Goal: Obtain resource: Download file/media

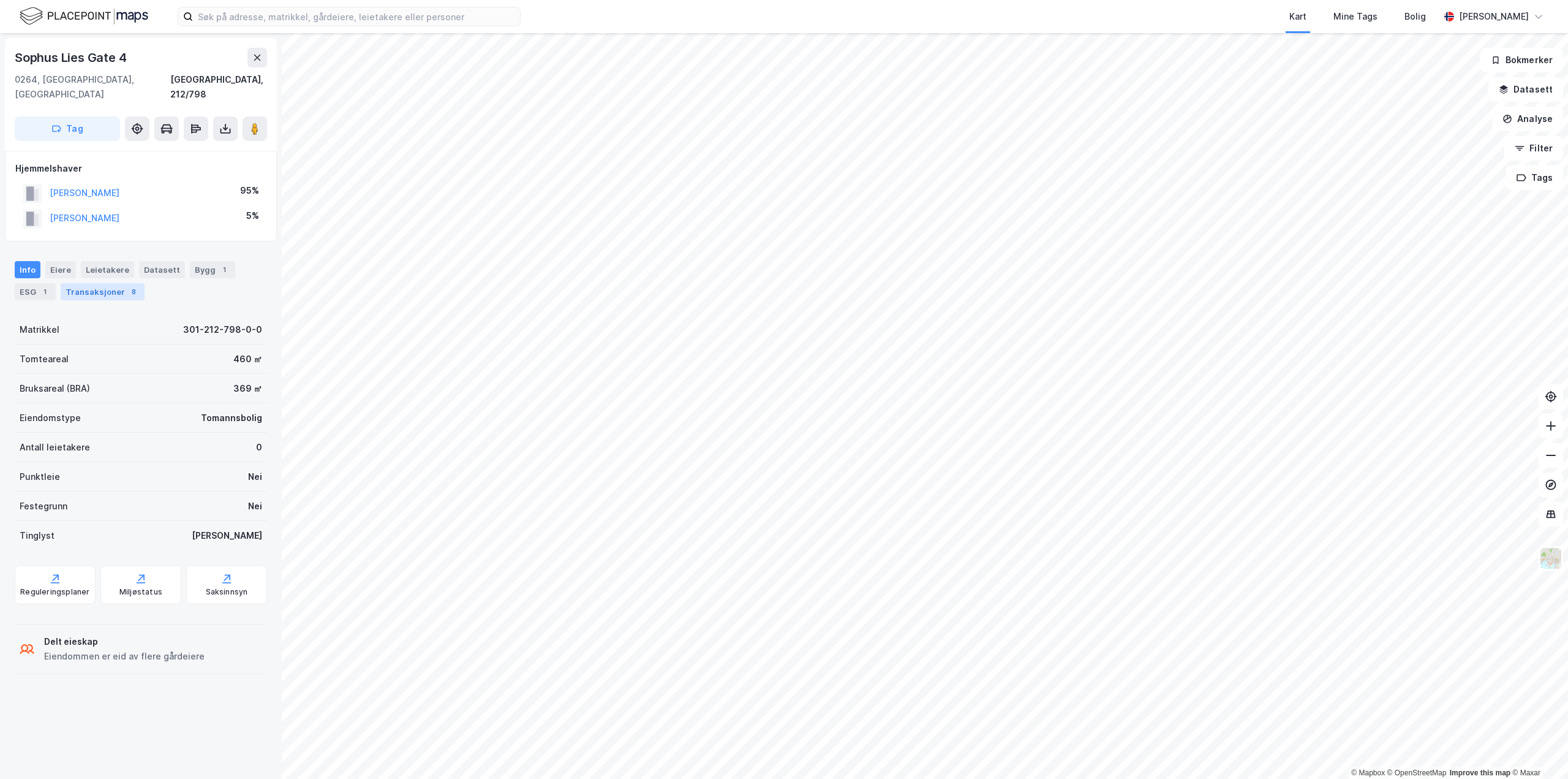
click at [83, 283] on div "Transaksjoner 8" at bounding box center [103, 292] width 84 height 17
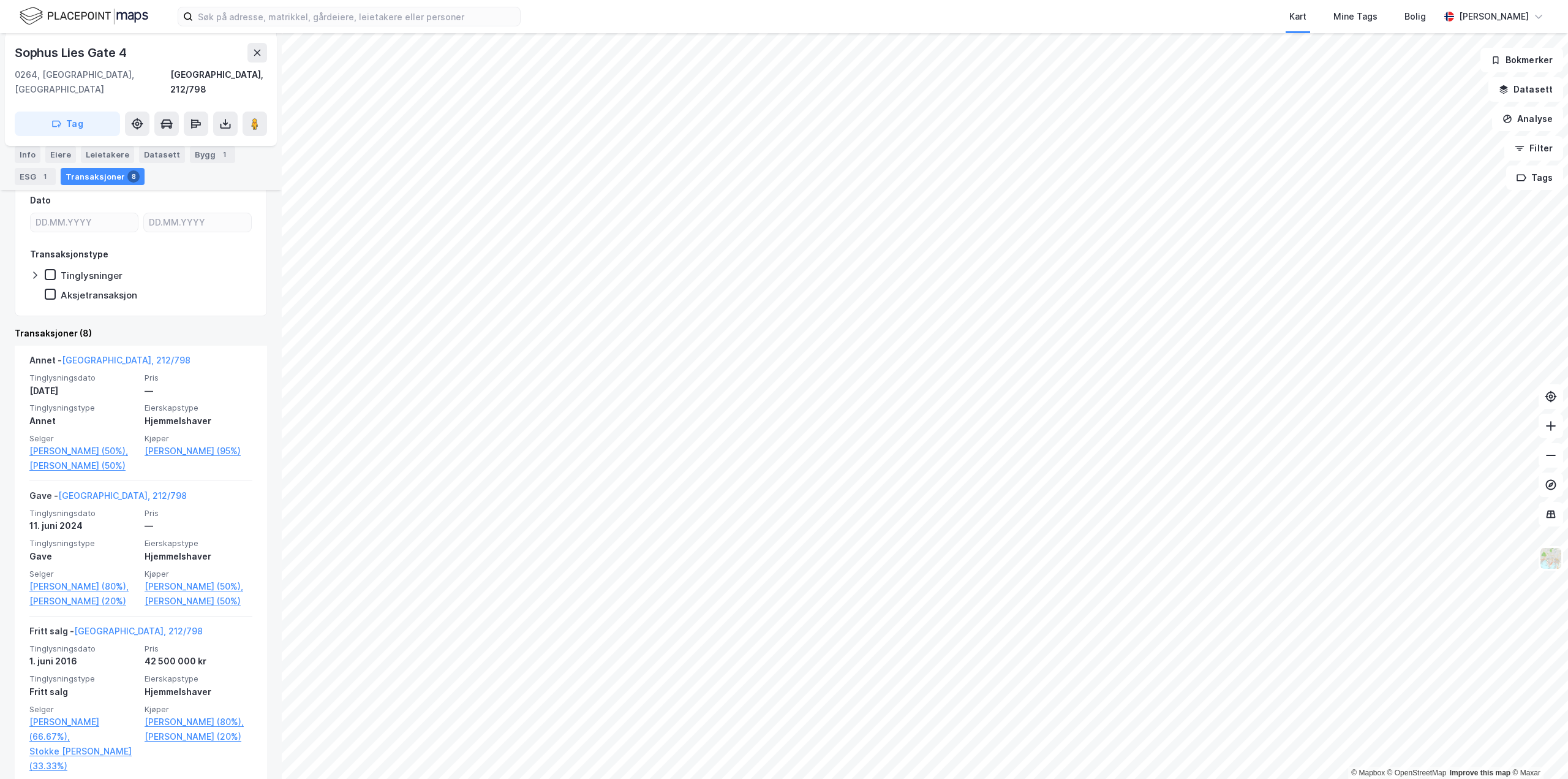
scroll to position [245, 0]
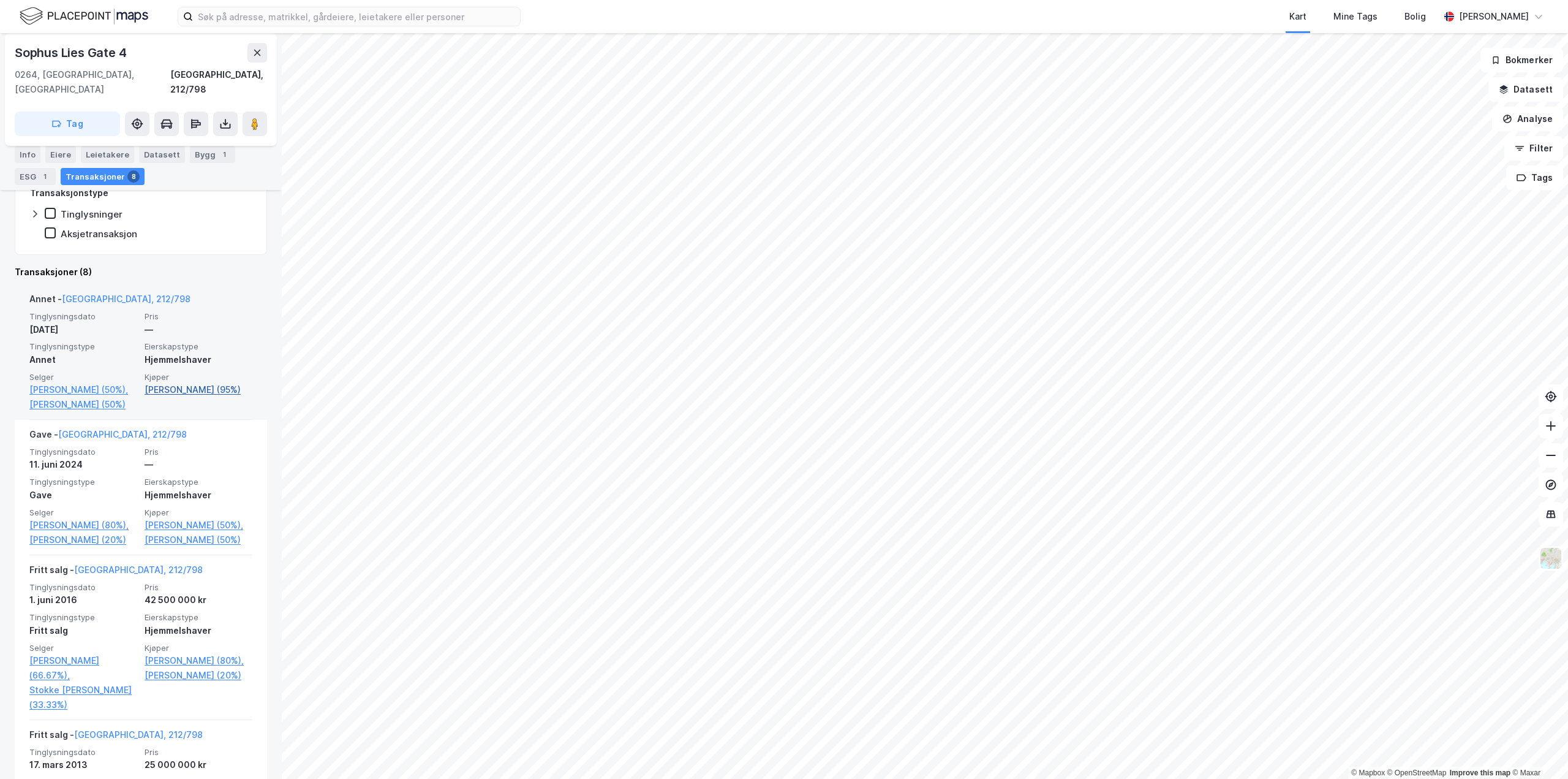
click at [162, 382] on link "Holth Kristian (95%)" at bounding box center [199, 390] width 108 height 15
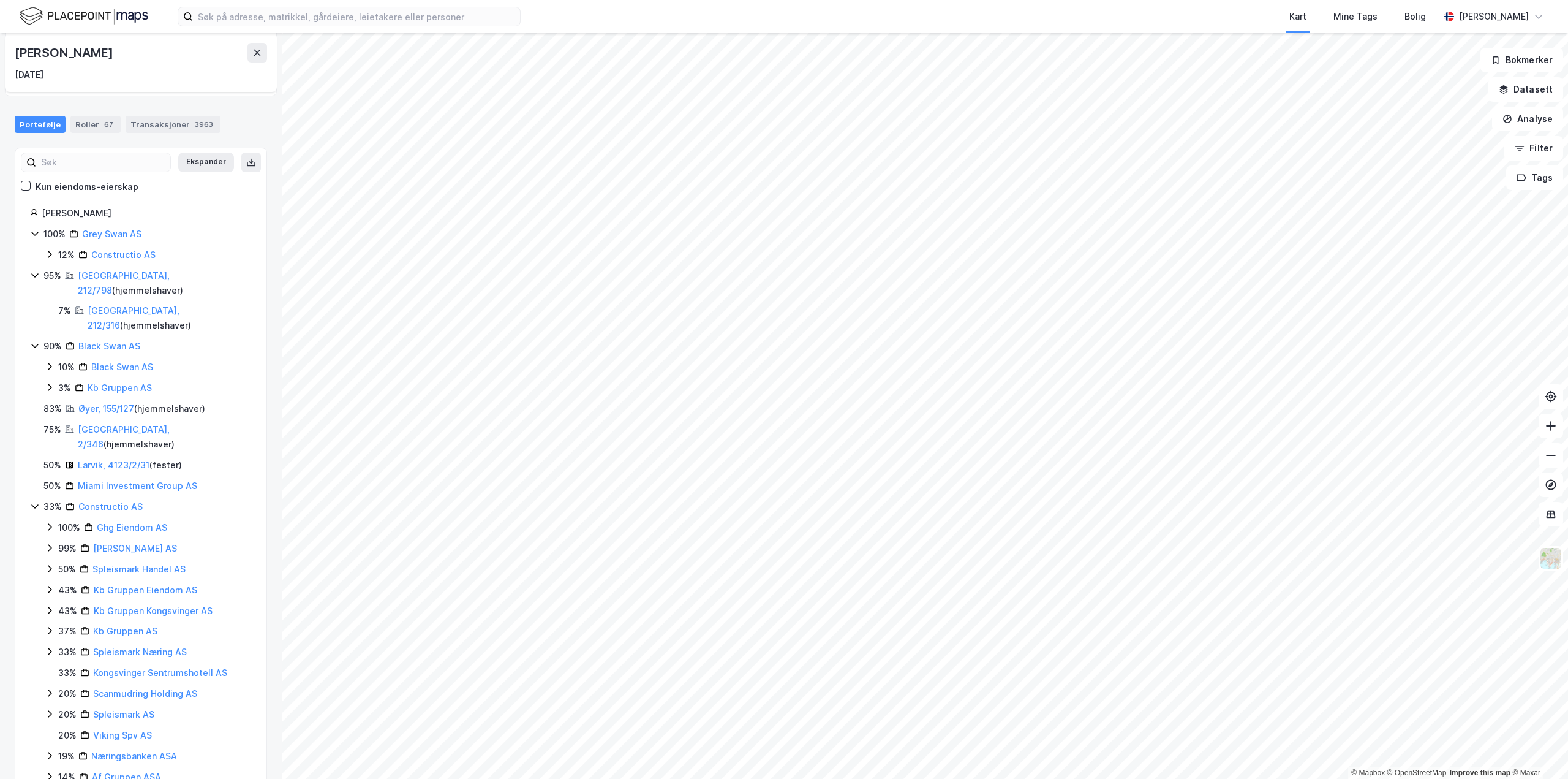
scroll to position [61, 0]
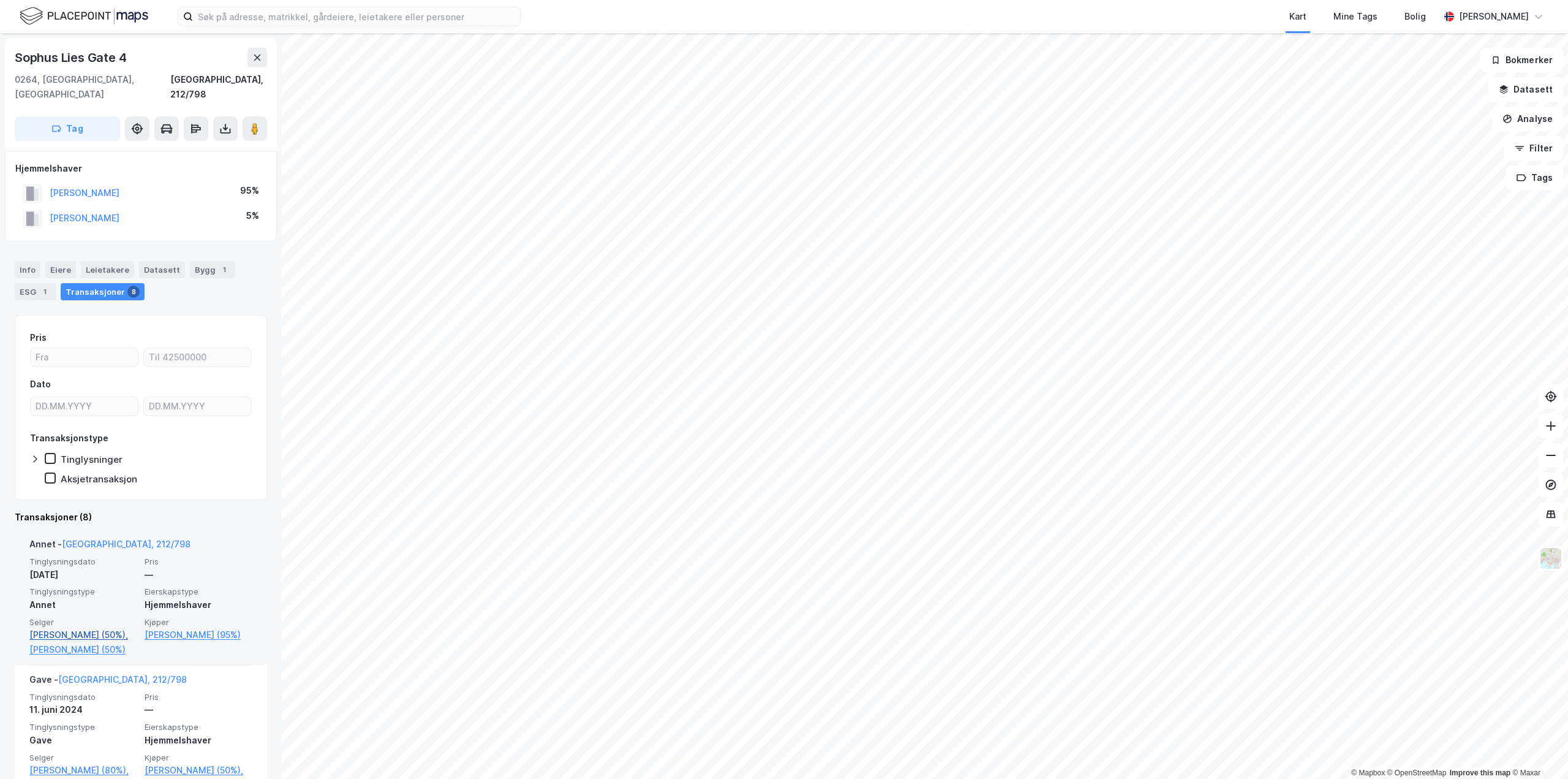
click at [62, 627] on link "Holth Jenny Susanna K (50%)," at bounding box center [83, 635] width 108 height 15
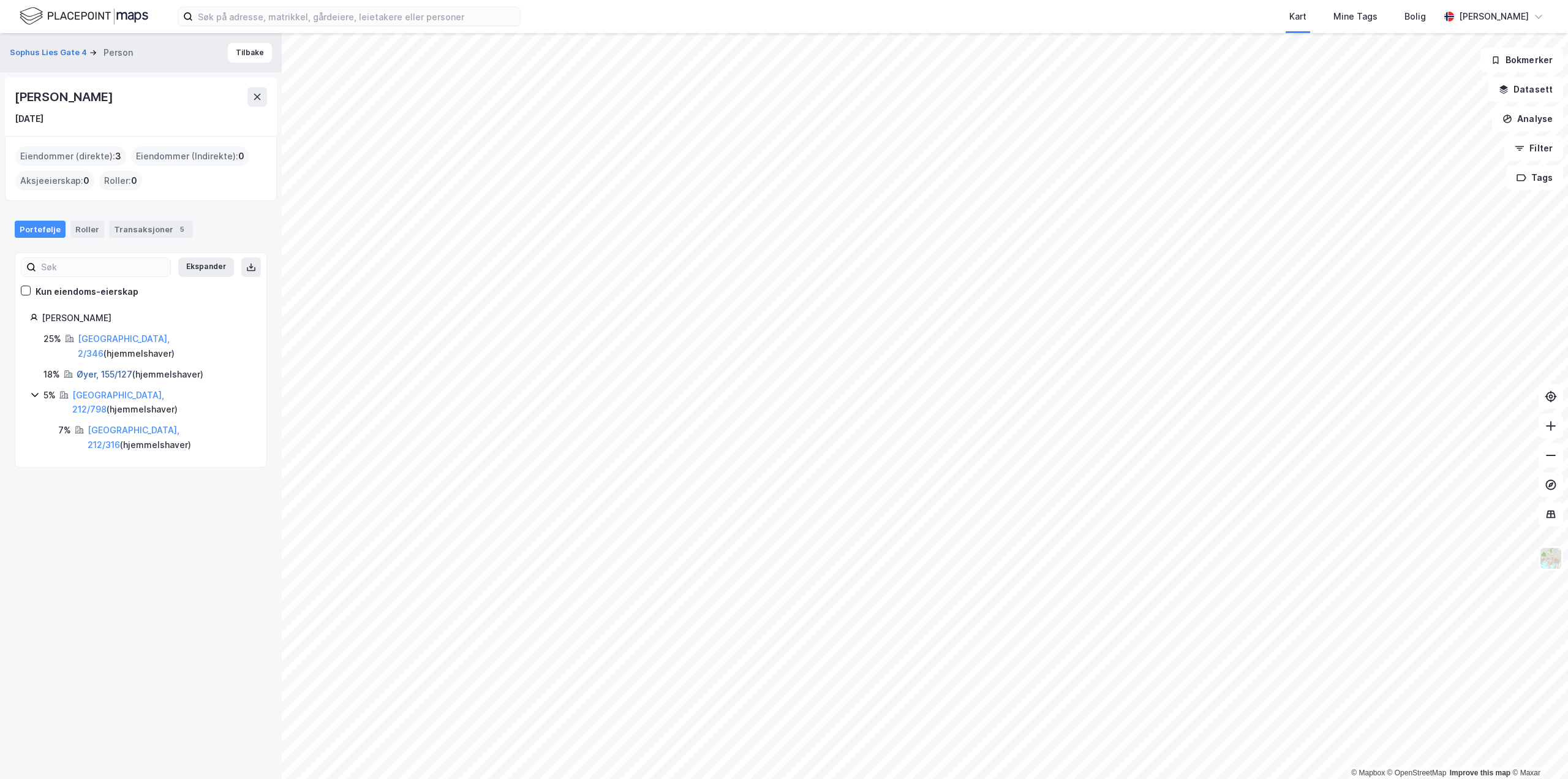
click at [102, 369] on link "Øyer, 155/127" at bounding box center [105, 374] width 56 height 11
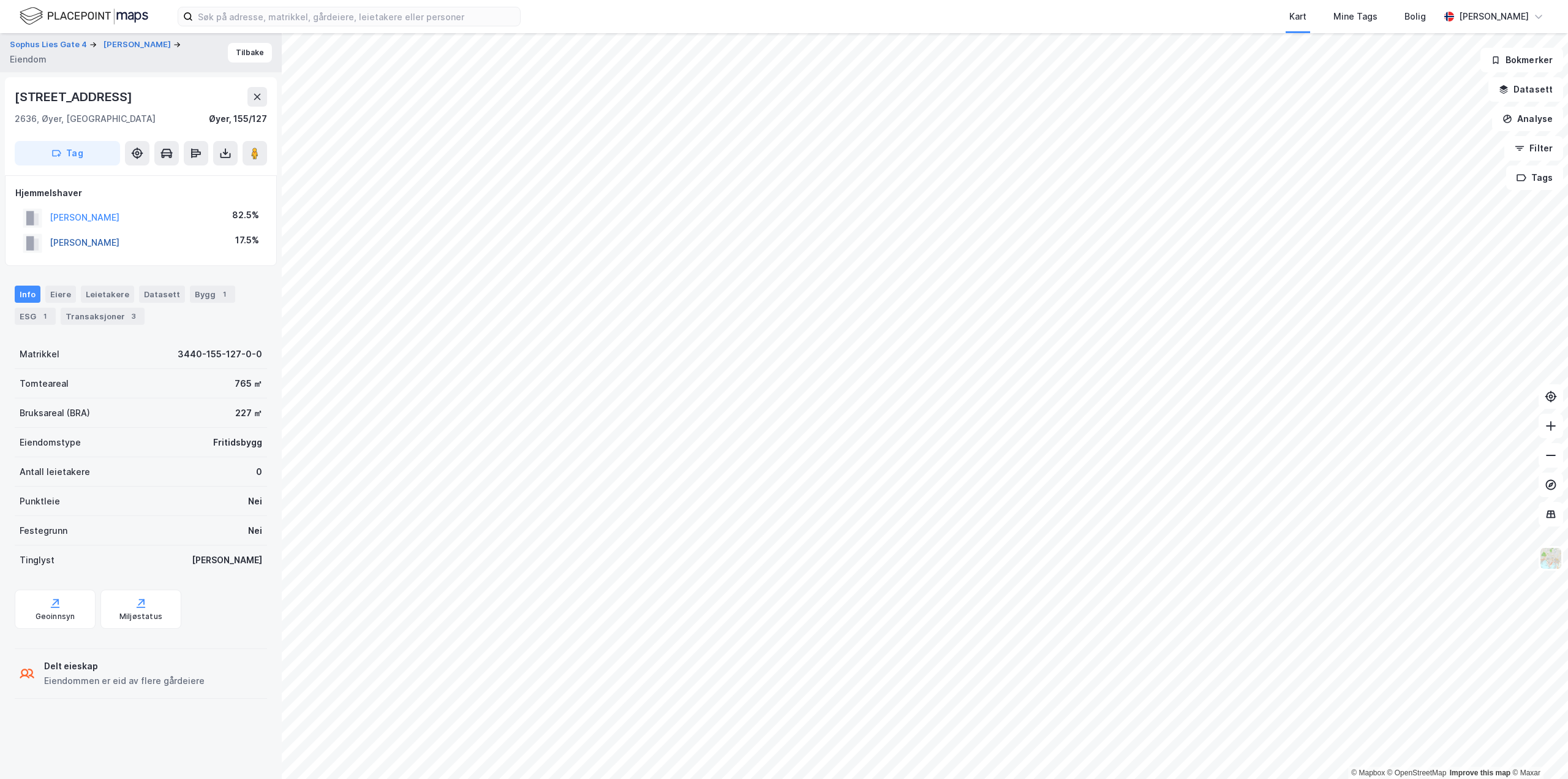
click at [0, 0] on button "HOLTH JENNY SUSANNA K" at bounding box center [0, 0] width 0 height 0
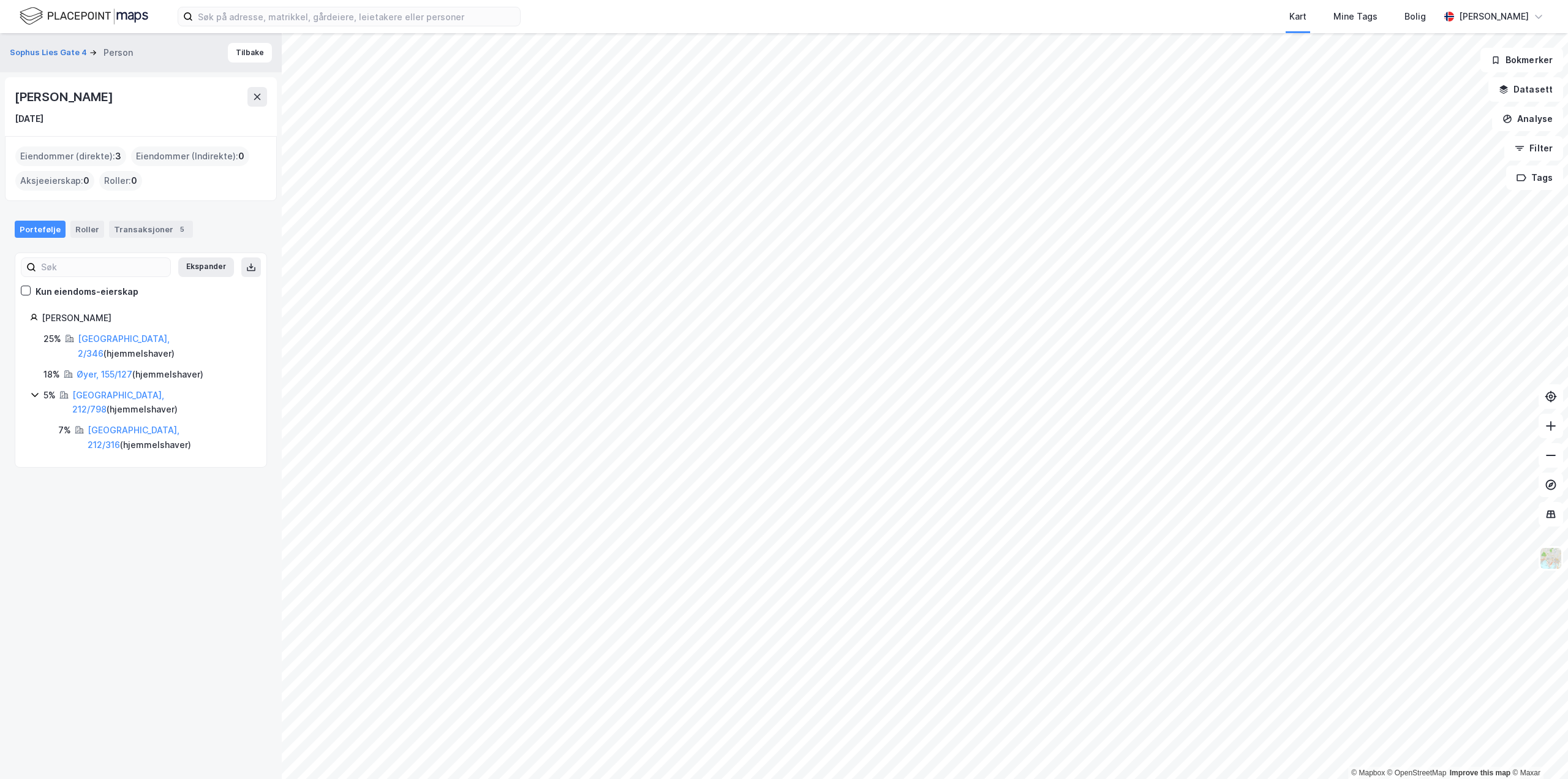
drag, startPoint x: 192, startPoint y: 99, endPoint x: 11, endPoint y: 103, distance: 181.0
click at [11, 103] on div "Jenny Susanna Karlquist Holth 10. mai 1983" at bounding box center [141, 107] width 272 height 59
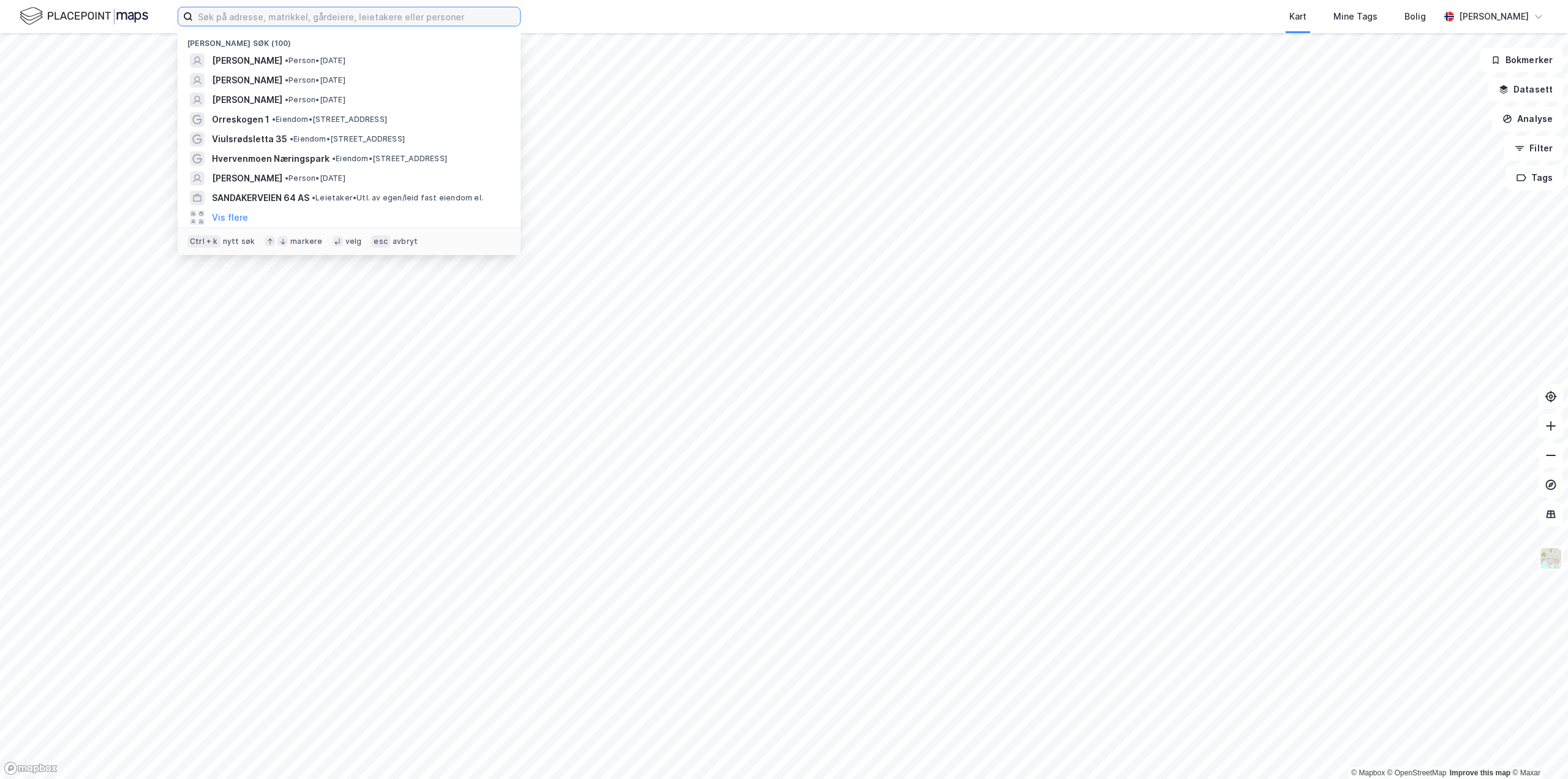
click at [288, 13] on input at bounding box center [356, 17] width 327 height 19
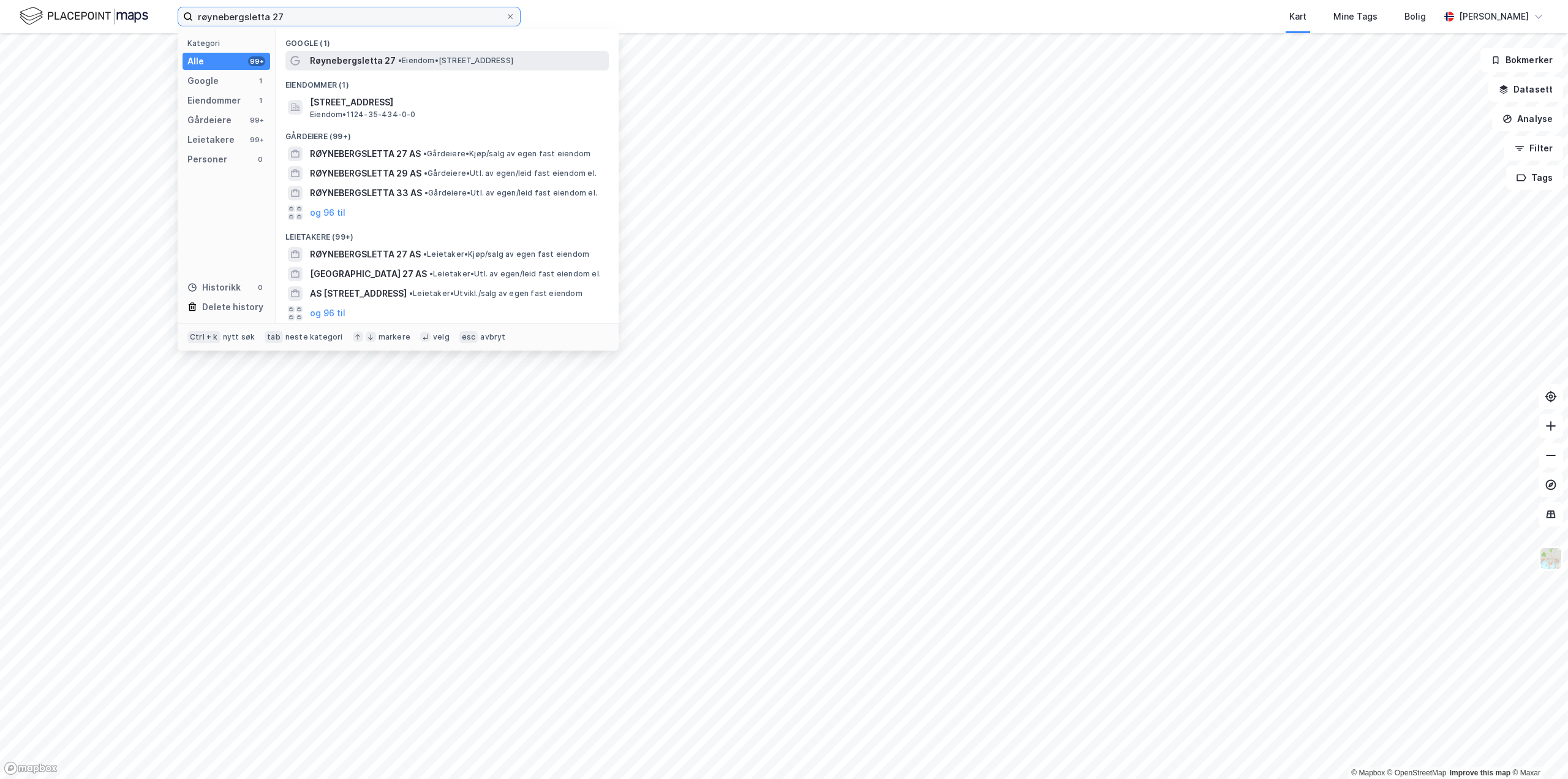
type input "røynebergsletta 27"
click at [352, 56] on span "Røynebergsletta 27" at bounding box center [353, 61] width 86 height 15
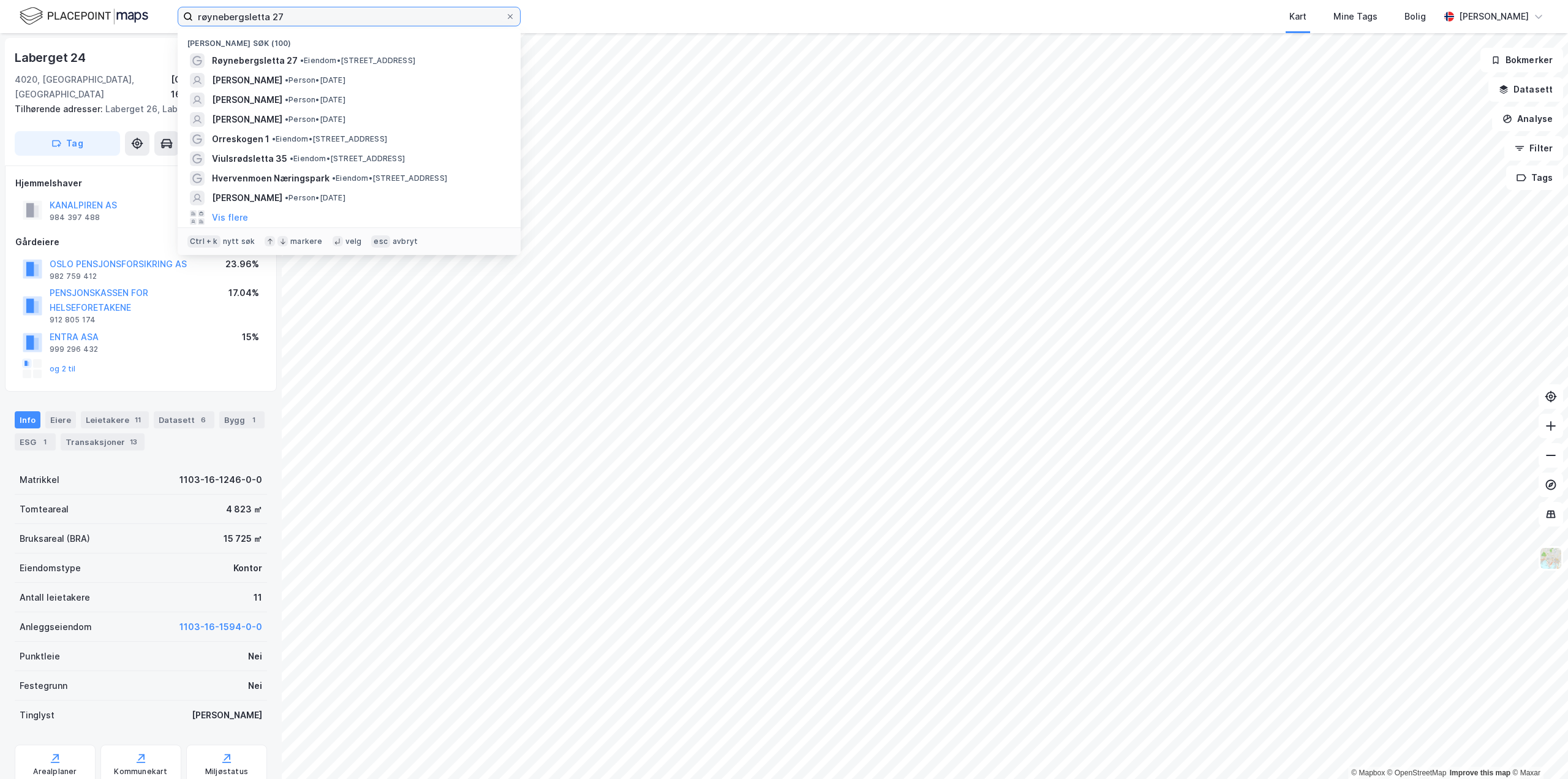
drag, startPoint x: 295, startPoint y: 18, endPoint x: -182, endPoint y: 13, distance: 477.0
click at [0, 13] on html "røynebergsletta 27 Nylige søk (100) [GEOGRAPHIC_DATA] 27 • Eiendom • [STREET_AD…" at bounding box center [784, 389] width 1568 height 779
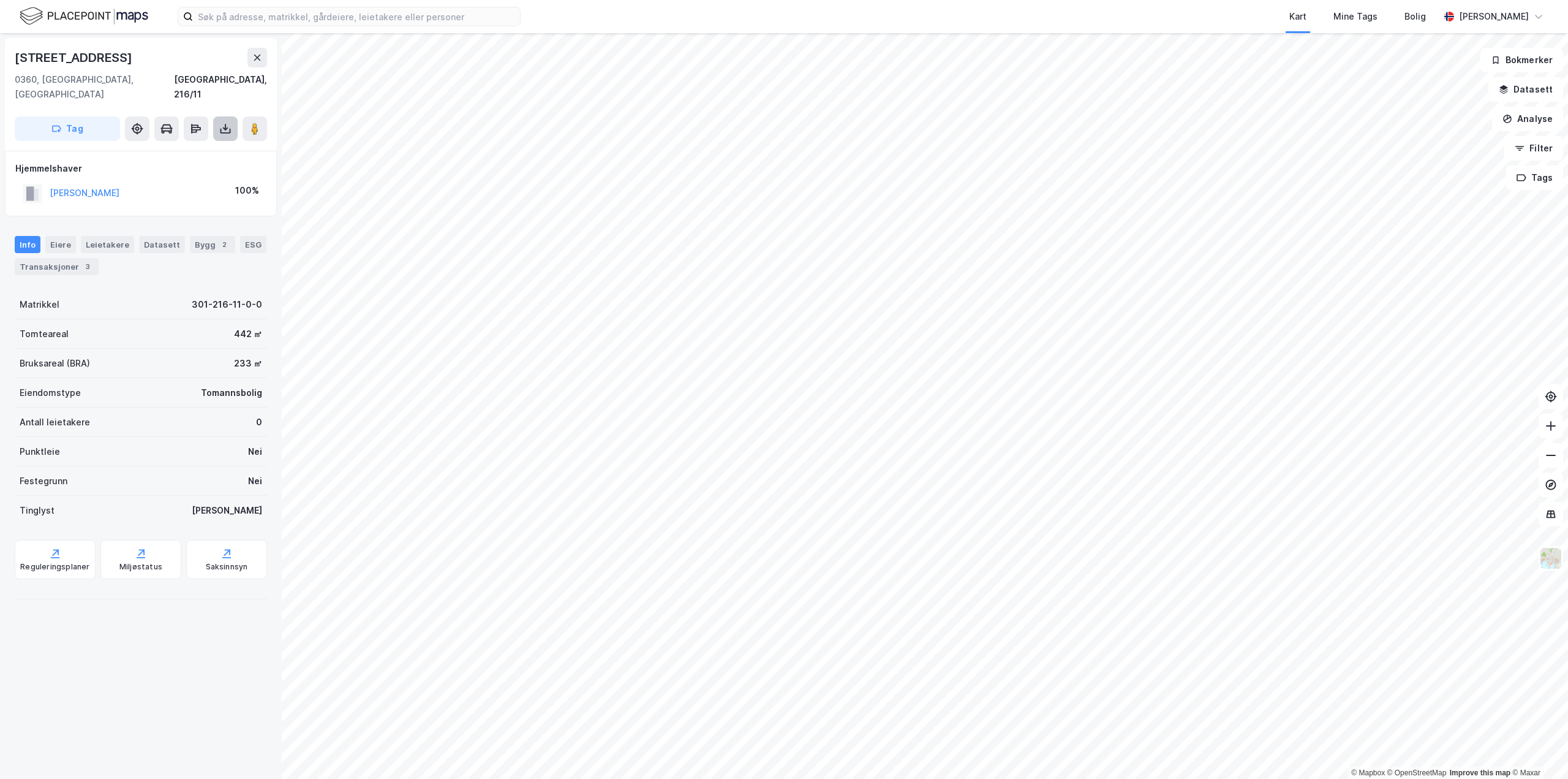
click at [226, 123] on icon at bounding box center [226, 129] width 12 height 12
click at [184, 148] on div "Last ned grunnbok" at bounding box center [165, 153] width 71 height 10
